Goal: Task Accomplishment & Management: Manage account settings

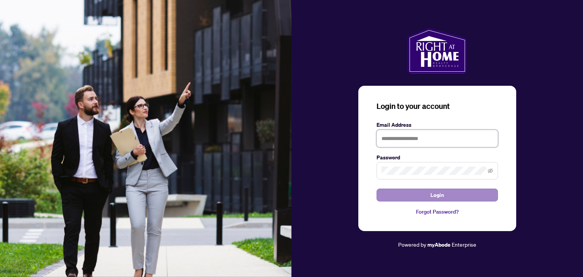
type input "**********"
click at [436, 193] on span "Login" at bounding box center [438, 195] width 14 height 12
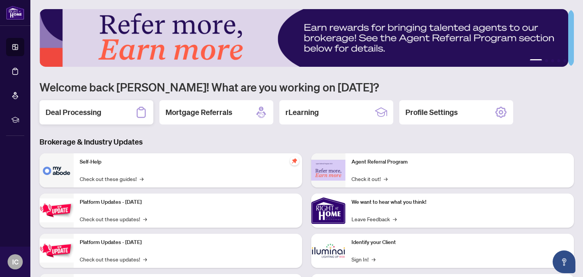
click at [83, 113] on h2 "Deal Processing" at bounding box center [74, 112] width 56 height 11
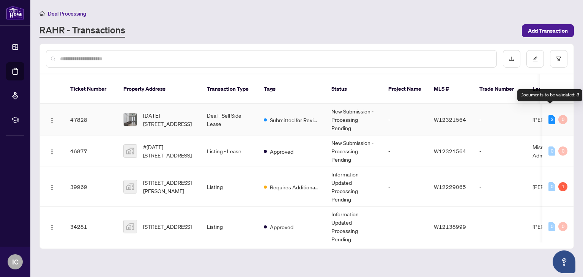
click at [549, 115] on div "3" at bounding box center [552, 119] width 7 height 9
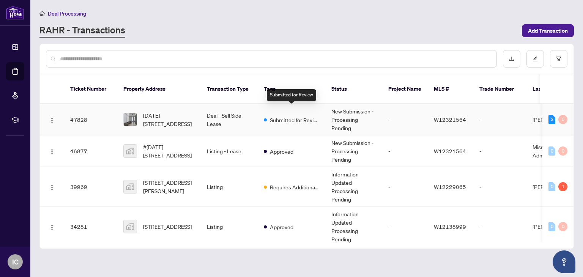
click at [291, 116] on span "Submitted for Review" at bounding box center [294, 120] width 49 height 8
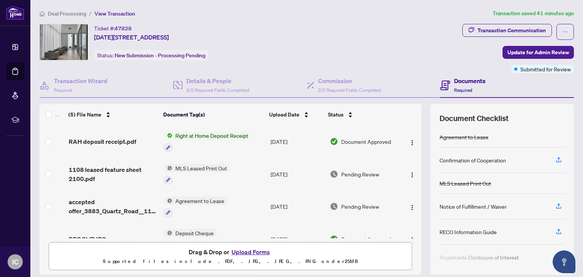
click at [207, 135] on span "Right at Home Deposit Receipt" at bounding box center [211, 135] width 79 height 8
click at [210, 175] on span "Right at Home Deposit Receipt" at bounding box center [209, 172] width 79 height 8
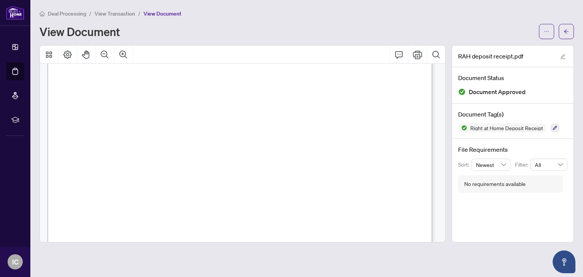
scroll to position [190, 0]
click at [421, 56] on icon "Print" at bounding box center [417, 55] width 9 height 8
click at [107, 12] on span "View Transaction" at bounding box center [115, 13] width 41 height 7
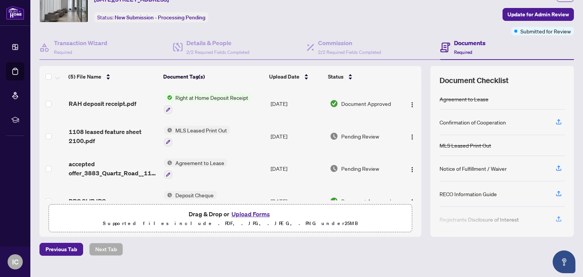
click at [447, 6] on div "Ticket #: 47828 [DATE]-[STREET_ADDRESS] Status: New Submission - Processing Pen…" at bounding box center [250, 4] width 420 height 36
click at [374, 22] on div "Ticket #: 47828 [DATE]-[STREET_ADDRESS] Status: New Submission - Processing Pen…" at bounding box center [250, 4] width 420 height 36
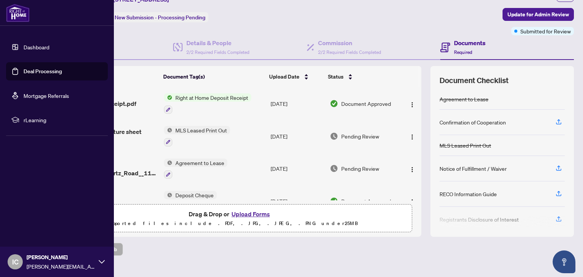
click at [24, 45] on link "Dashboard" at bounding box center [37, 47] width 26 height 7
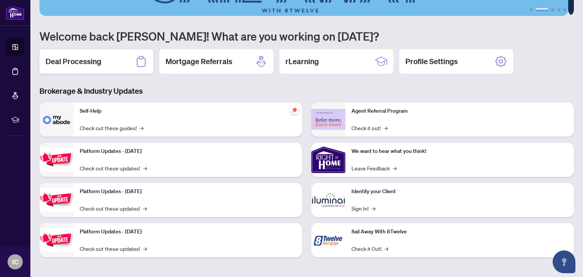
scroll to position [13, 0]
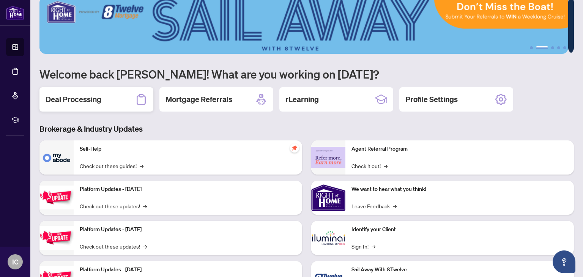
click at [90, 98] on h2 "Deal Processing" at bounding box center [74, 99] width 56 height 11
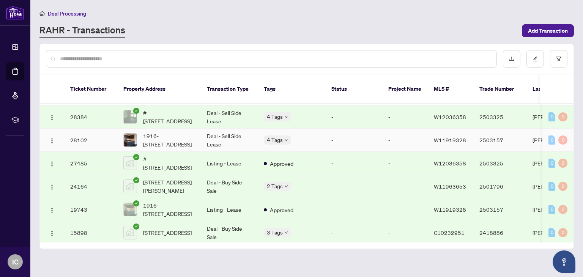
scroll to position [144, 0]
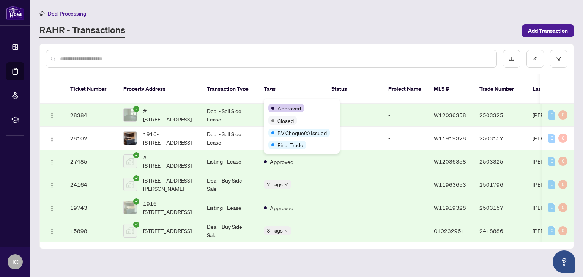
click at [281, 105] on span "Approved" at bounding box center [290, 108] width 24 height 8
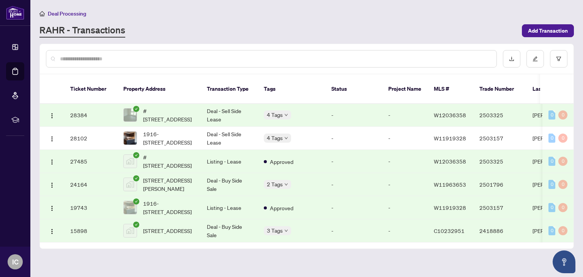
click at [349, 111] on td "-" at bounding box center [354, 115] width 57 height 23
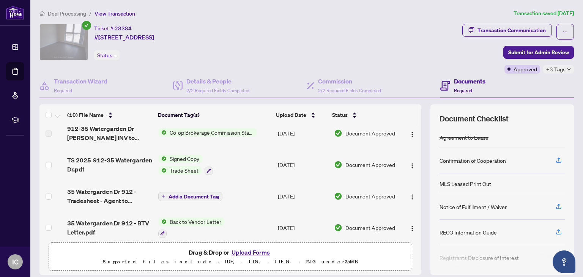
scroll to position [76, 0]
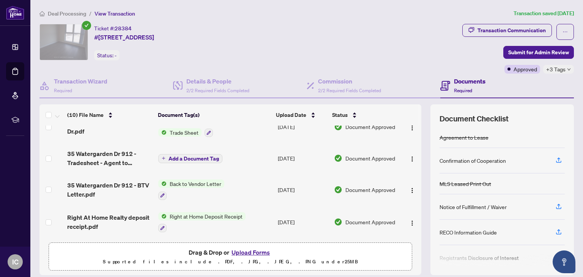
click at [201, 156] on span "Add a Document Tag" at bounding box center [194, 158] width 51 height 5
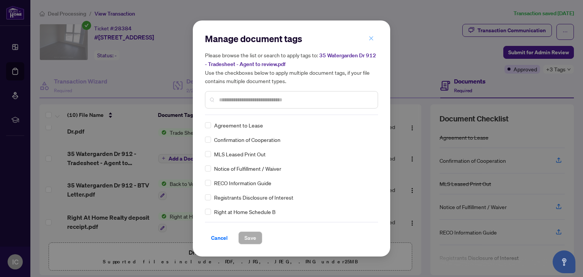
click at [371, 43] on span "button" at bounding box center [371, 38] width 5 height 12
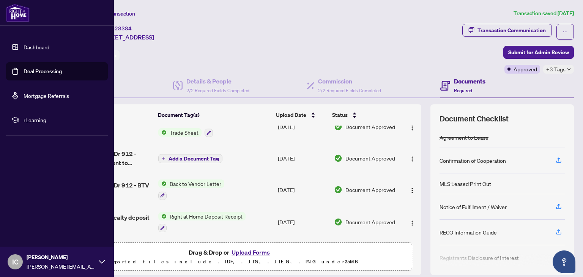
click at [24, 46] on link "Dashboard" at bounding box center [37, 47] width 26 height 7
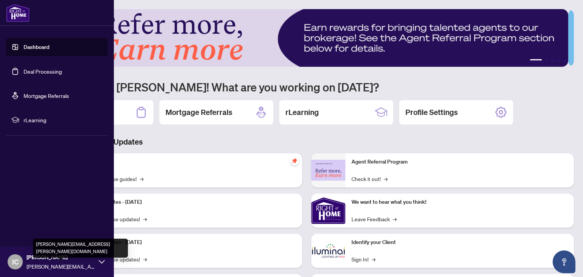
click at [30, 265] on span "[PERSON_NAME][EMAIL_ADDRESS][PERSON_NAME][DOMAIN_NAME]" at bounding box center [61, 266] width 68 height 8
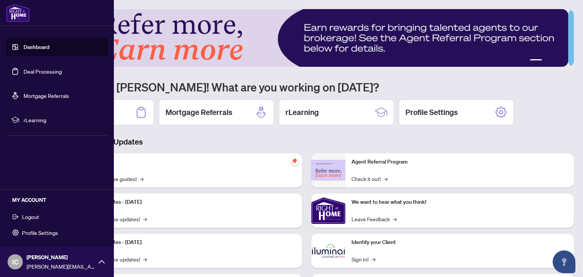
click at [33, 217] on span "Logout" at bounding box center [30, 217] width 17 height 12
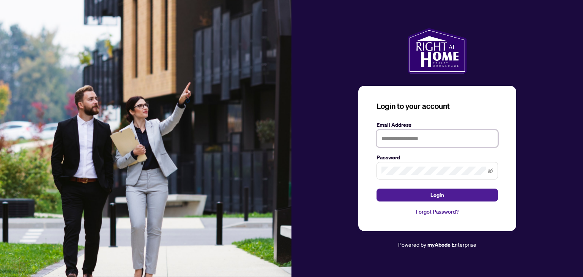
type input "**********"
